Goal: Task Accomplishment & Management: Complete application form

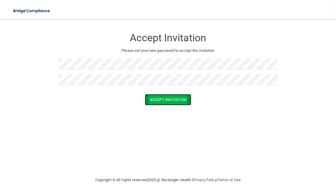
click at [166, 98] on button "Accept Invitation" at bounding box center [168, 99] width 46 height 11
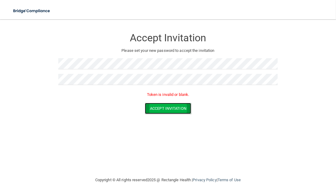
click at [169, 108] on button "Accept Invitation" at bounding box center [168, 108] width 46 height 11
click at [170, 110] on button "Accept Invitation" at bounding box center [168, 108] width 46 height 11
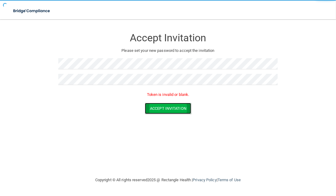
click at [174, 106] on button "Accept Invitation" at bounding box center [168, 108] width 46 height 11
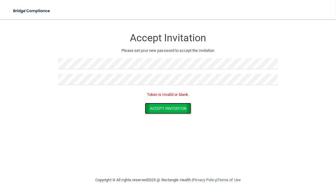
click at [174, 103] on button "Accept Invitation" at bounding box center [168, 108] width 46 height 11
click at [173, 106] on button "Accept Invitation" at bounding box center [168, 108] width 46 height 11
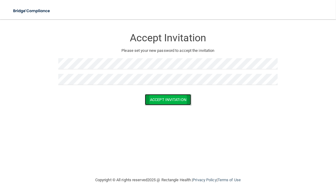
click at [173, 99] on button "Accept Invitation" at bounding box center [168, 99] width 46 height 11
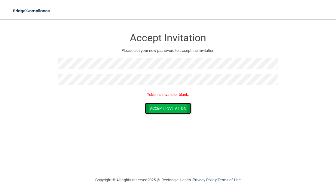
click at [179, 104] on button "Accept Invitation" at bounding box center [168, 108] width 46 height 11
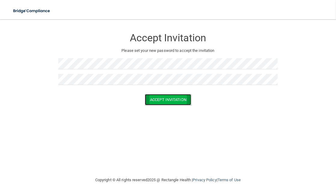
click at [178, 98] on button "Accept Invitation" at bounding box center [168, 99] width 46 height 11
